Goal: Navigation & Orientation: Find specific page/section

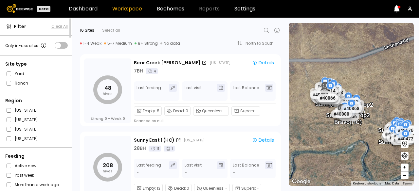
scroll to position [139, 0]
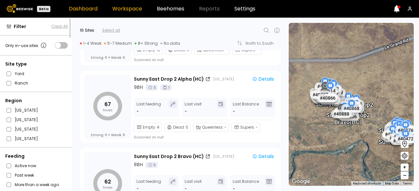
click at [79, 8] on link "Dashboard" at bounding box center [83, 8] width 29 height 5
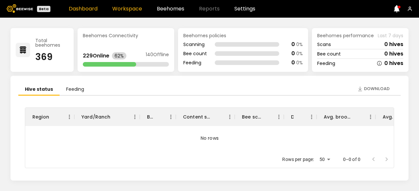
click at [129, 7] on link "Workspace" at bounding box center [127, 8] width 30 height 5
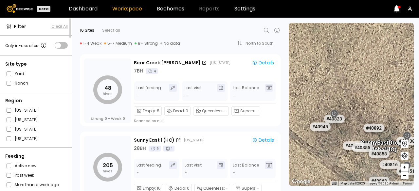
drag, startPoint x: 332, startPoint y: 87, endPoint x: 418, endPoint y: 117, distance: 91.1
click at [418, 117] on section "To navigate the map with touch gestures double-tap and hold your finger on the …" at bounding box center [353, 105] width 130 height 174
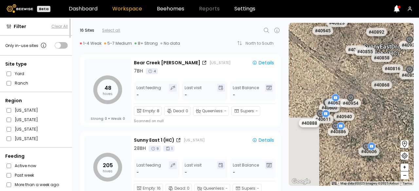
drag, startPoint x: 320, startPoint y: 91, endPoint x: 322, endPoint y: -5, distance: 96.2
click at [322, 0] on html "Beta Dashboard Workspace Beehomes Reports Settings Filter Clear All Only in-use…" at bounding box center [209, 95] width 419 height 191
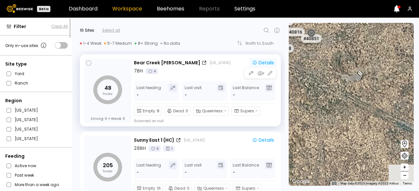
drag, startPoint x: 374, startPoint y: 104, endPoint x: 274, endPoint y: 66, distance: 107.0
click at [274, 66] on div "Filter Clear All Only in-use sites Site type Yard Ranch Region [US_STATE] [US_S…" at bounding box center [209, 105] width 419 height 174
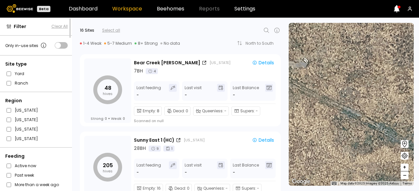
drag, startPoint x: 382, startPoint y: 98, endPoint x: 327, endPoint y: 85, distance: 57.2
click at [327, 85] on div "# 40582 # 40655 # 40205 # 40197 # 40946 # 40149 # 40651 # 40692 # 40584 # 40533…" at bounding box center [350, 104] width 125 height 163
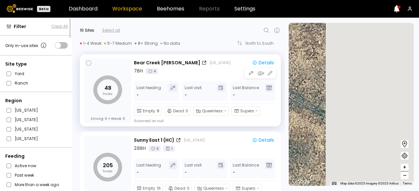
drag, startPoint x: 368, startPoint y: 127, endPoint x: 268, endPoint y: 93, distance: 105.6
click at [268, 93] on div "Filter Clear All Only in-use sites Site type Yard Ranch Region [US_STATE] [US_S…" at bounding box center [209, 105] width 419 height 174
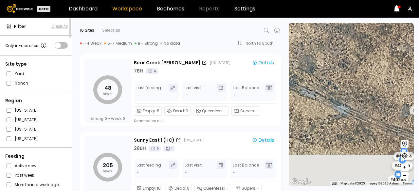
drag, startPoint x: 392, startPoint y: 139, endPoint x: 308, endPoint y: 85, distance: 99.4
click at [308, 85] on div "# 40582 # 40655 # 40205 # 40197 # 40946 # 40149 # 40651 # 40692 # 40584 # 40533…" at bounding box center [350, 104] width 125 height 163
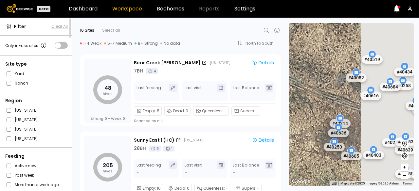
drag, startPoint x: 399, startPoint y: 128, endPoint x: 330, endPoint y: 94, distance: 76.8
click at [330, 94] on div "# 40582 # 40655 # 40205 # 40197 # 40946 # 40149 # 40651 # 40692 # 40584 # 40533…" at bounding box center [350, 104] width 125 height 163
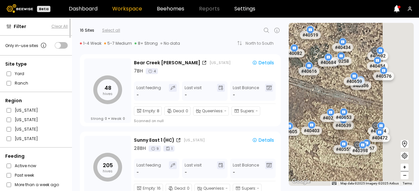
drag, startPoint x: 381, startPoint y: 108, endPoint x: 319, endPoint y: 83, distance: 67.0
click at [319, 83] on div "# 40582 # 40655 # 40205 # 40197 # 40946 # 40149 # 40651 # 40692 # 40584 # 40533…" at bounding box center [350, 104] width 125 height 163
